Goal: Find contact information: Find contact information

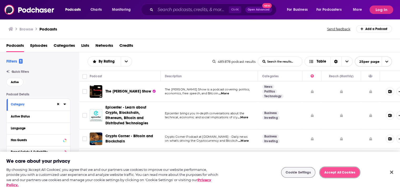
click at [336, 174] on button "Accept All Cookies" at bounding box center [340, 172] width 40 height 11
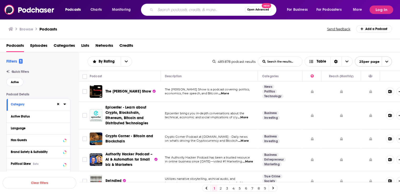
click at [166, 11] on input "Search podcasts, credits, & more..." at bounding box center [201, 10] width 90 height 8
type input "public speaking"
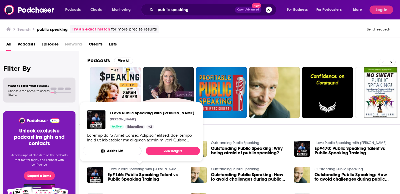
click at [144, 169] on link "I Love Public Speaking with [PERSON_NAME]" at bounding box center [144, 169] width 72 height 4
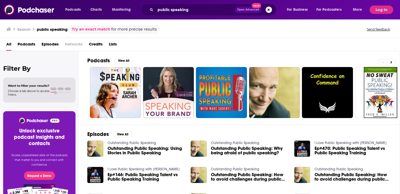
click at [21, 46] on span "Podcasts" at bounding box center [27, 45] width 18 height 11
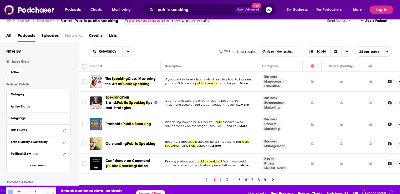
scroll to position [16, 0]
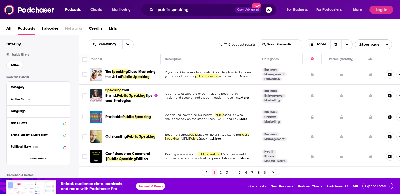
click at [273, 171] on link at bounding box center [273, 173] width 8 height 6
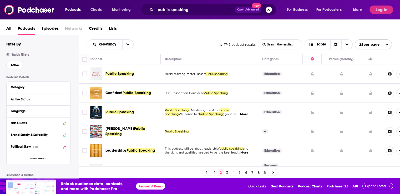
click at [273, 171] on link at bounding box center [273, 173] width 8 height 6
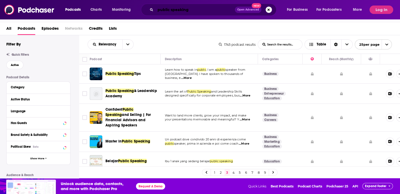
click at [193, 11] on input "public speaking" at bounding box center [196, 10] width 80 height 8
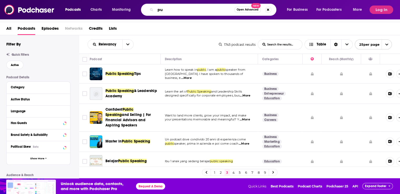
type input "p"
paste input "The Look & Sound of Leadership"
type input "The Look & Sound of Leadership"
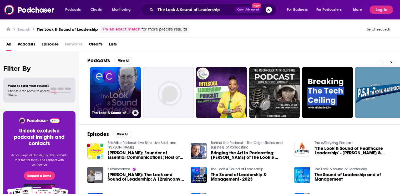
click at [118, 98] on link "The Look & Sound of Leadership" at bounding box center [115, 92] width 51 height 51
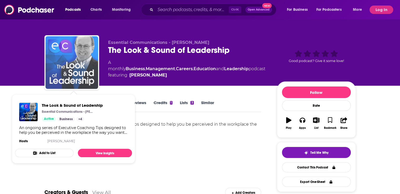
click at [62, 64] on img "The Look & Sound of Leadership" at bounding box center [72, 62] width 53 height 53
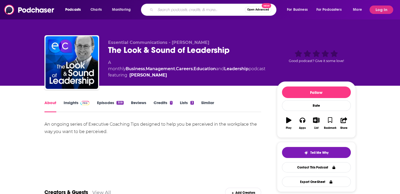
click at [180, 9] on input "Search podcasts, credits, & more..." at bounding box center [201, 10] width 90 height 8
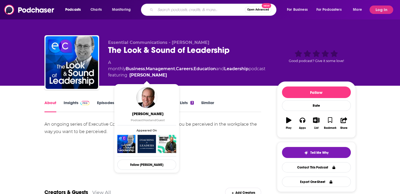
click at [149, 115] on span "[PERSON_NAME]" at bounding box center [147, 113] width 59 height 5
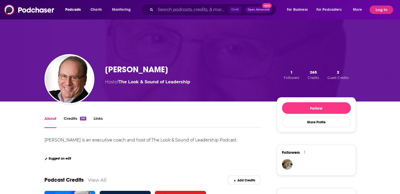
click at [130, 61] on div "[PERSON_NAME] Host of The Look & Sound of Leadership 1 Followers 265 Credits 2 …" at bounding box center [200, 75] width 312 height 54
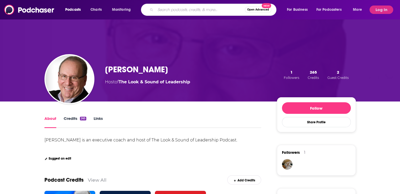
click at [189, 8] on input "Search podcasts, credits, & more..." at bounding box center [201, 10] width 90 height 8
paste input "The Learning Leader Show"
type input "The Learning Leader Show"
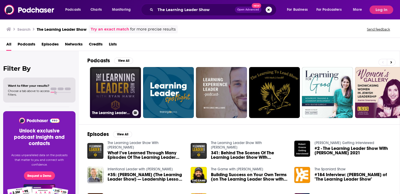
click at [116, 88] on link "The Learning Leader Show With [PERSON_NAME]" at bounding box center [115, 92] width 51 height 51
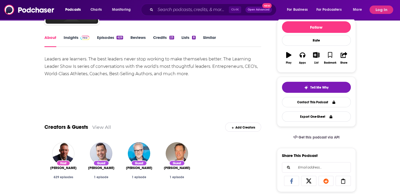
scroll to position [82, 0]
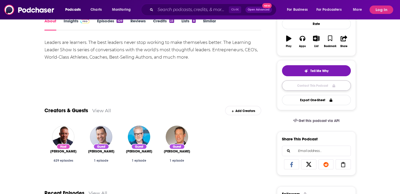
click at [312, 86] on link "Contact This Podcast" at bounding box center [316, 86] width 69 height 10
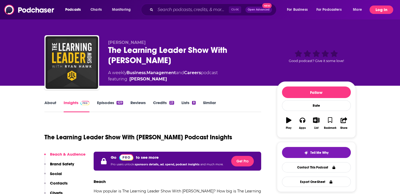
click at [383, 9] on button "Log In" at bounding box center [382, 10] width 24 height 8
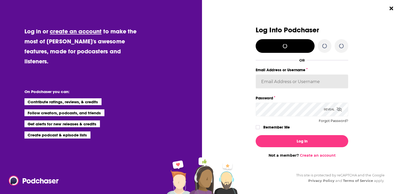
type input "[PERSON_NAME][EMAIL_ADDRESS][DOMAIN_NAME]"
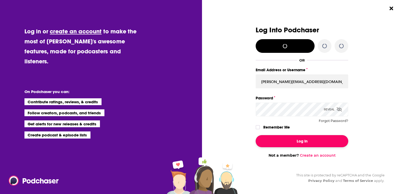
click at [300, 145] on button "Log In" at bounding box center [302, 141] width 93 height 12
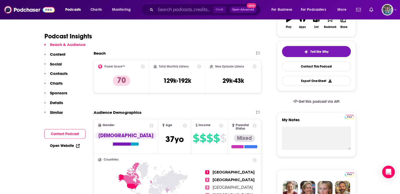
scroll to position [107, 0]
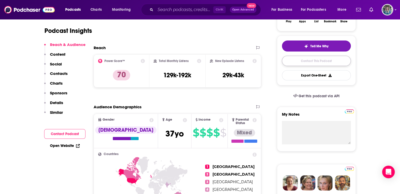
click at [314, 62] on link "Contact This Podcast" at bounding box center [316, 61] width 69 height 10
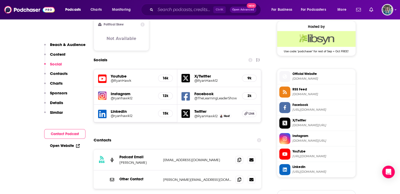
scroll to position [430, 0]
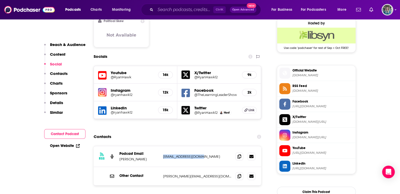
drag, startPoint x: 209, startPoint y: 125, endPoint x: 163, endPoint y: 122, distance: 45.9
click at [163, 146] on div "RSS Podcast Email [PERSON_NAME] [EMAIL_ADDRESS][DOMAIN_NAME] [EMAIL_ADDRESS][DO…" at bounding box center [178, 156] width 168 height 21
copy p "[EMAIL_ADDRESS][DOMAIN_NAME]"
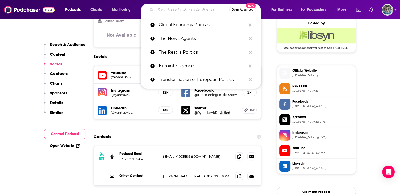
click at [167, 11] on input "Search podcasts, credits, & more..." at bounding box center [193, 10] width 74 height 8
paste input "he Look & Sound of Leadership"
type input "he Look & Sound of Leadership"
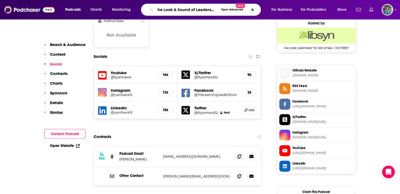
scroll to position [0, 1]
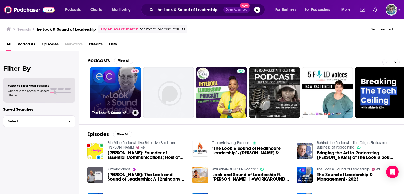
click at [113, 96] on link "63 The Look & Sound of Leadership" at bounding box center [115, 92] width 51 height 51
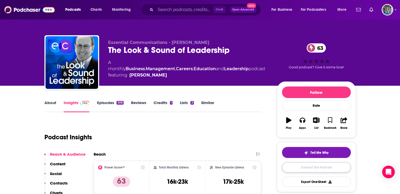
click at [325, 166] on link "Contact This Podcast" at bounding box center [316, 167] width 69 height 10
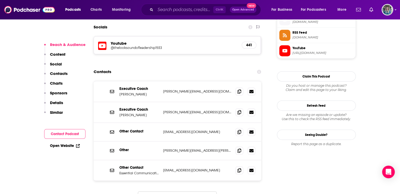
scroll to position [477, 0]
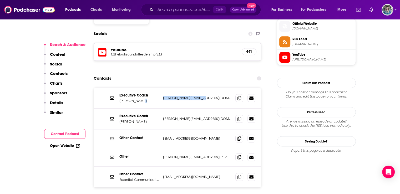
drag, startPoint x: 212, startPoint y: 56, endPoint x: 160, endPoint y: 57, distance: 51.6
click at [160, 88] on div "Executive Coach [PERSON_NAME] [PERSON_NAME][EMAIL_ADDRESS][DOMAIN_NAME] [PERSON…" at bounding box center [178, 98] width 168 height 21
copy div "[PERSON_NAME][EMAIL_ADDRESS][DOMAIN_NAME]"
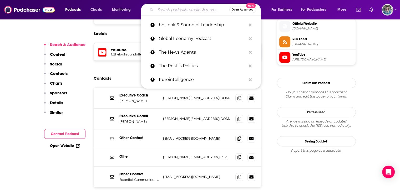
click at [171, 7] on input "Search podcasts, credits, & more..." at bounding box center [193, 10] width 74 height 8
paste input "Lead to Win with [PERSON_NAME]"
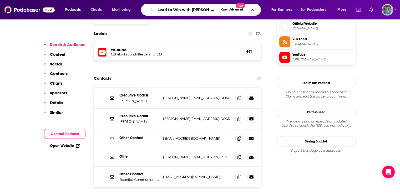
scroll to position [0, 2]
click at [157, 10] on input "Lead to Win with [PERSON_NAME]" at bounding box center [187, 10] width 63 height 8
type input "LLead to Win with [PERSON_NAME]"
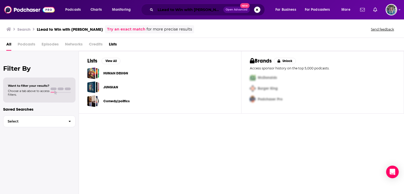
click at [162, 10] on input "LLead to Win with [PERSON_NAME]" at bounding box center [190, 10] width 68 height 8
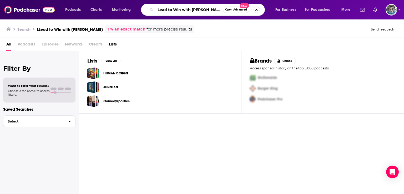
type input "Lead to Win with [PERSON_NAME]"
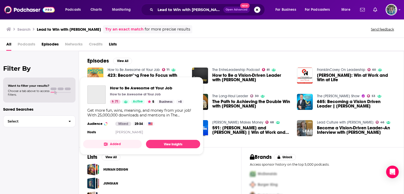
click at [117, 69] on link "How to Be Awesome at Your Job" at bounding box center [134, 70] width 52 height 4
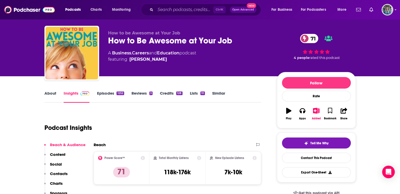
scroll to position [33, 0]
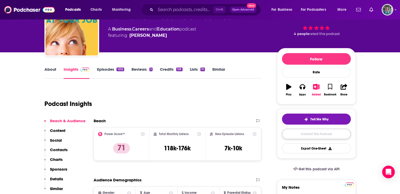
click at [327, 135] on link "Contact This Podcast" at bounding box center [316, 134] width 69 height 10
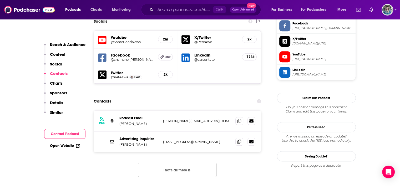
scroll to position [443, 0]
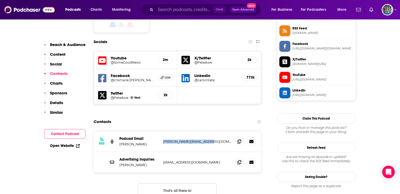
drag, startPoint x: 218, startPoint y: 117, endPoint x: 161, endPoint y: 115, distance: 57.2
click at [161, 131] on div "RSS Podcast Email [PERSON_NAME] [PERSON_NAME][EMAIL_ADDRESS][DOMAIN_NAME] [PERS…" at bounding box center [178, 141] width 168 height 21
copy p "[PERSON_NAME][EMAIL_ADDRESS][DOMAIN_NAME]"
click at [182, 12] on input "Search podcasts, credits, & more..." at bounding box center [185, 10] width 58 height 8
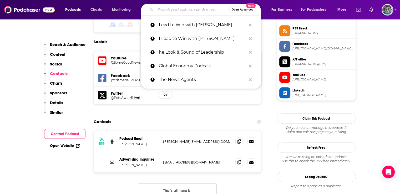
paste input "HBR Women at Work"
type input "HBR Women at Work"
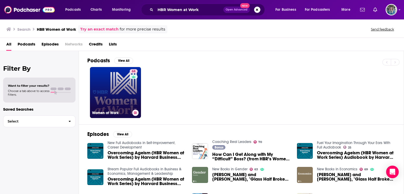
click at [114, 99] on link "68 Women at Work" at bounding box center [115, 92] width 51 height 51
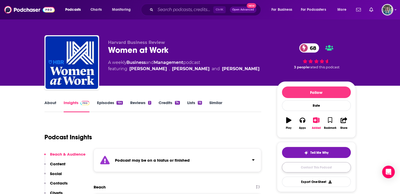
click at [326, 166] on link "Contact This Podcast" at bounding box center [316, 167] width 69 height 10
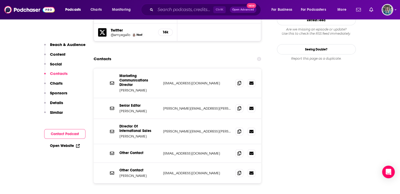
scroll to position [547, 0]
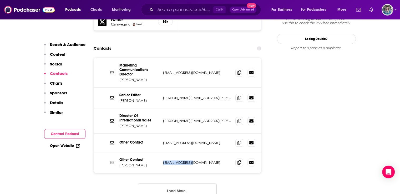
drag, startPoint x: 201, startPoint y: 136, endPoint x: 161, endPoint y: 137, distance: 40.0
click at [161, 152] on div "Other Contact [PERSON_NAME] [EMAIL_ADDRESS][DOMAIN_NAME] [EMAIL_ADDRESS][DOMAIN…" at bounding box center [178, 162] width 168 height 21
copy p "[EMAIL_ADDRESS][DOMAIN_NAME]"
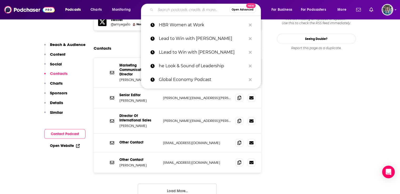
click at [189, 9] on input "Search podcasts, credits, & more..." at bounding box center [193, 10] width 74 height 8
paste input "The Public Speaker’s Quick and Dirty Tips for Improving Your Communication Skil…"
type input "The Public Speaker’s Quick and Dirty Tips for Improving Your Communication Skil…"
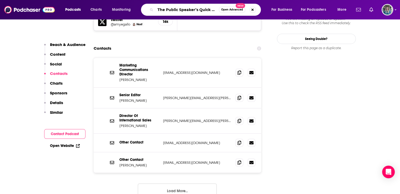
scroll to position [0, 102]
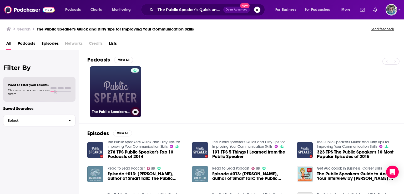
click at [124, 95] on link "The Public Speaker's Quick and Dirty Tips for Improving Your Communication Skil…" at bounding box center [115, 91] width 51 height 51
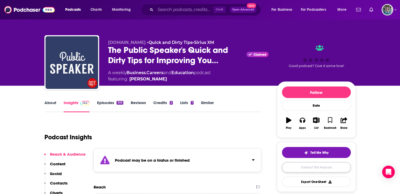
click at [323, 167] on link "Contact This Podcast" at bounding box center [316, 167] width 69 height 10
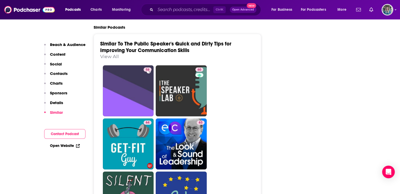
scroll to position [1101, 0]
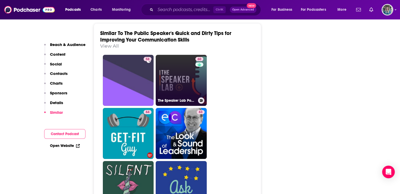
click at [168, 71] on link "60 The Speaker Lab Podcast" at bounding box center [181, 80] width 51 height 51
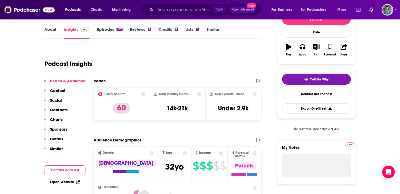
scroll to position [64, 0]
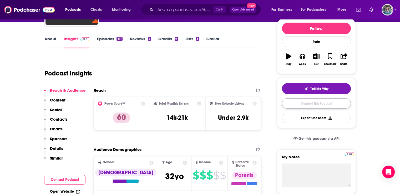
click at [305, 102] on link "Contact This Podcast" at bounding box center [316, 103] width 69 height 10
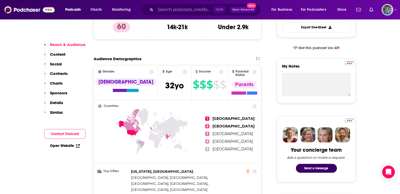
scroll to position [164, 0]
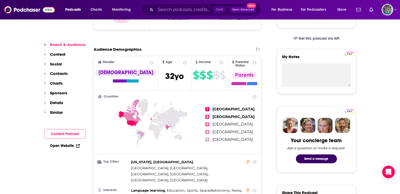
type input "[URL][DOMAIN_NAME]"
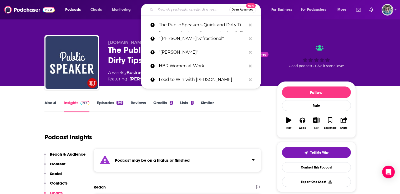
click at [179, 12] on input "Search podcasts, credits, & more..." at bounding box center [193, 10] width 74 height 8
paste input "The Speak Up Podcast"
type input "The Speak Up Podcast"
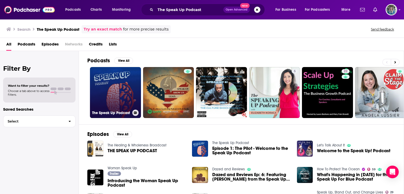
click at [111, 79] on link "The Speak Up Podcast" at bounding box center [115, 92] width 51 height 51
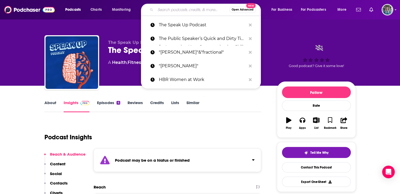
click at [164, 10] on input "Search podcasts, credits, & more..." at bounding box center [193, 10] width 74 height 8
paste input "Presenting with Impact"
type input "Presenting with Impact"
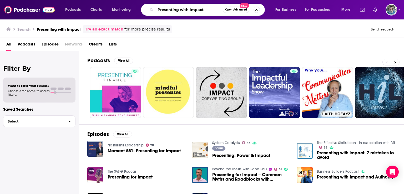
click at [167, 7] on input "Presenting with Impact" at bounding box center [189, 10] width 67 height 8
drag, startPoint x: 216, startPoint y: 9, endPoint x: 155, endPoint y: 9, distance: 61.1
click at [155, 9] on div "Presenting with Impact Open Advanced New" at bounding box center [203, 10] width 124 height 12
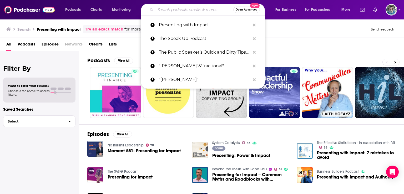
paste input "The Hybrid Workplace Podcast"
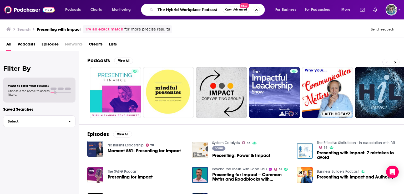
type input "The Hybrid Workplace Podcast"
